Goal: Task Accomplishment & Management: Manage account settings

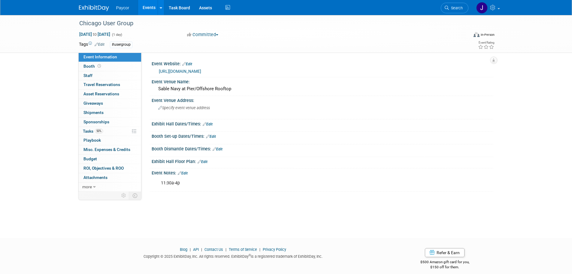
click at [481, 11] on img at bounding box center [481, 7] width 11 height 11
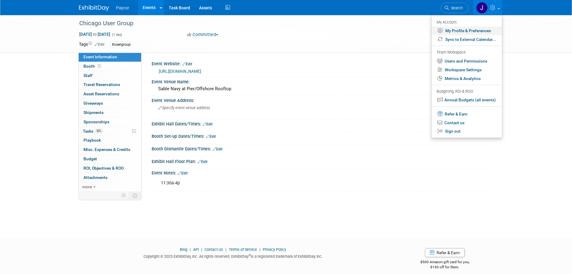
click at [472, 30] on link "My Profile & Preferences" at bounding box center [467, 30] width 71 height 9
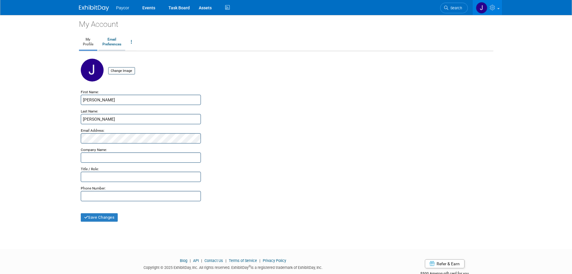
click at [111, 45] on link "Email Preferences" at bounding box center [112, 42] width 27 height 15
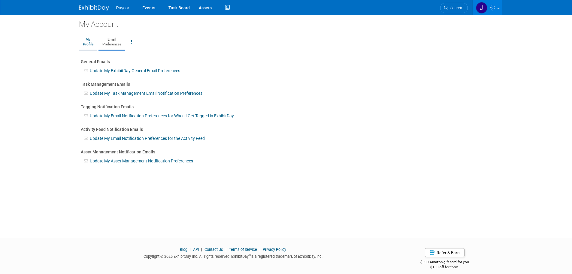
click at [92, 41] on link "My Profile" at bounding box center [88, 42] width 18 height 15
